Goal: Check status

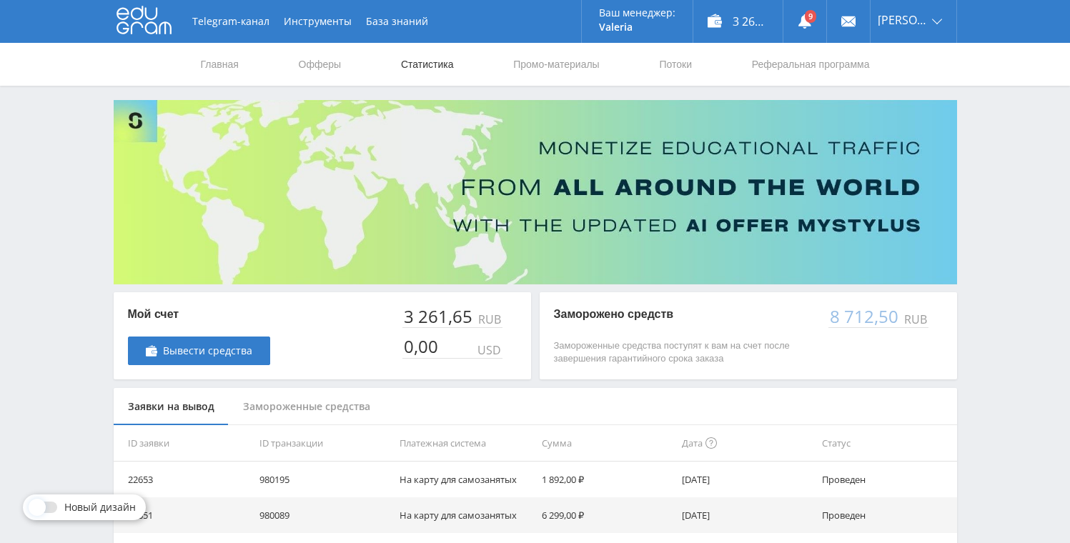
click at [439, 57] on link "Статистика" at bounding box center [427, 64] width 56 height 43
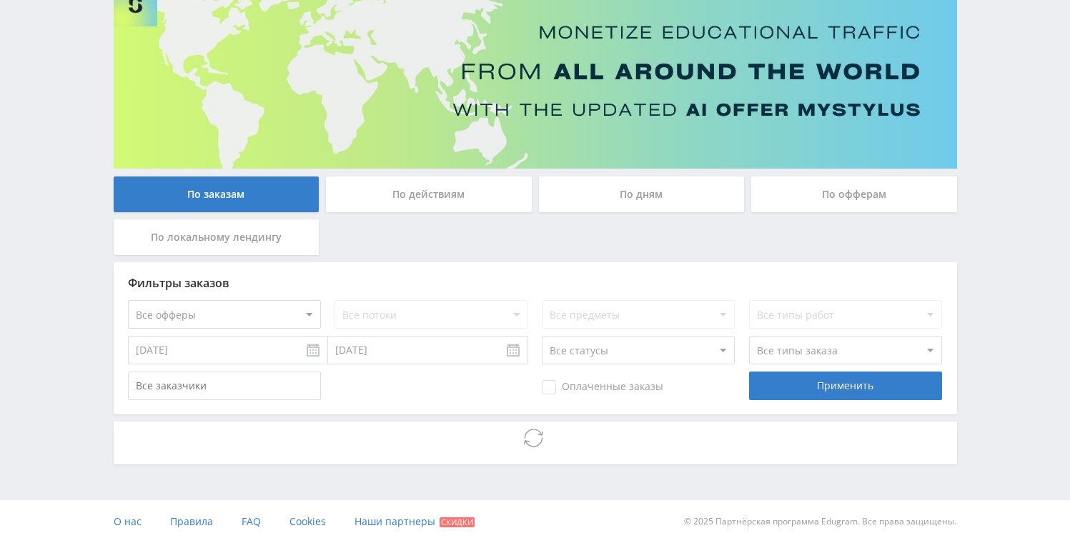
scroll to position [267, 0]
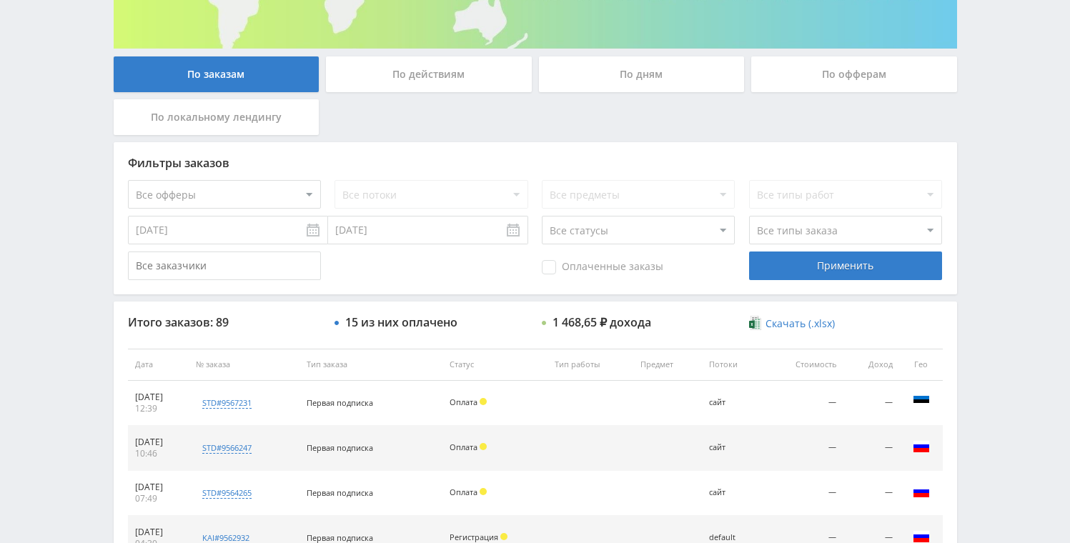
click at [642, 81] on div "По дням" at bounding box center [642, 74] width 206 height 36
click at [0, 0] on input "По дням" at bounding box center [0, 0] width 0 height 0
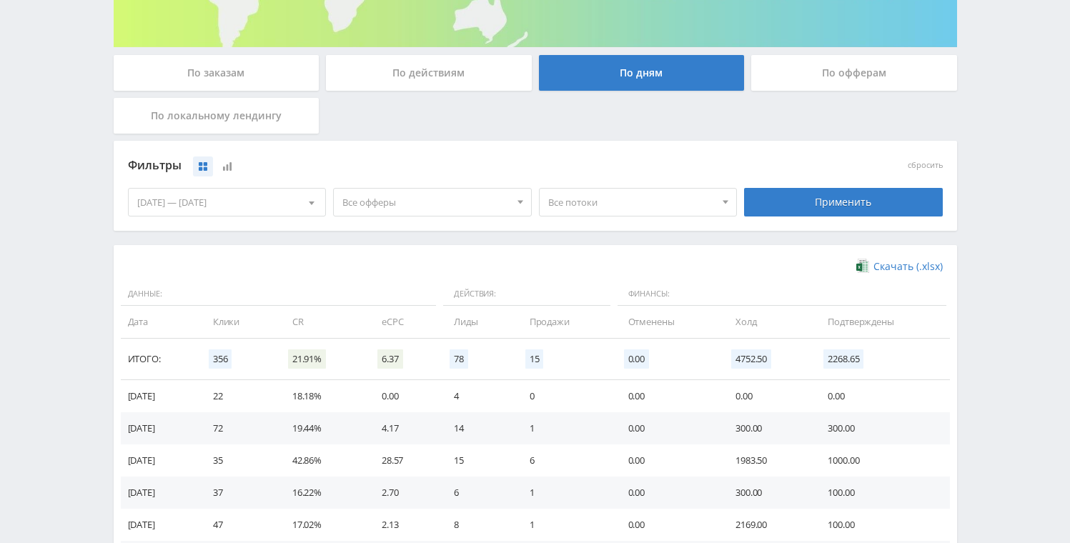
scroll to position [392, 0]
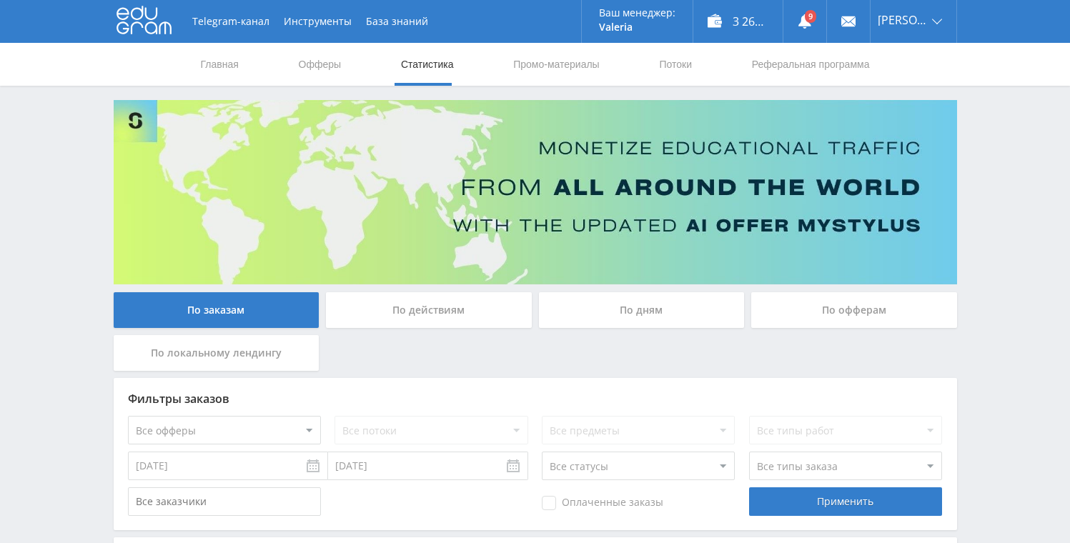
click at [627, 309] on div "По дням" at bounding box center [642, 310] width 206 height 36
click at [0, 0] on input "По дням" at bounding box center [0, 0] width 0 height 0
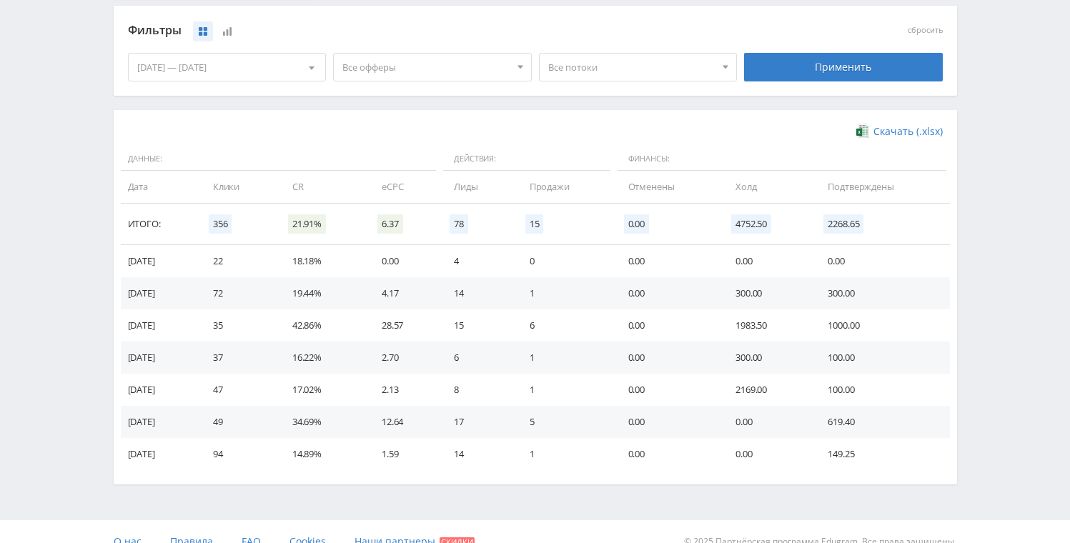
scroll to position [392, 0]
